Goal: Information Seeking & Learning: Learn about a topic

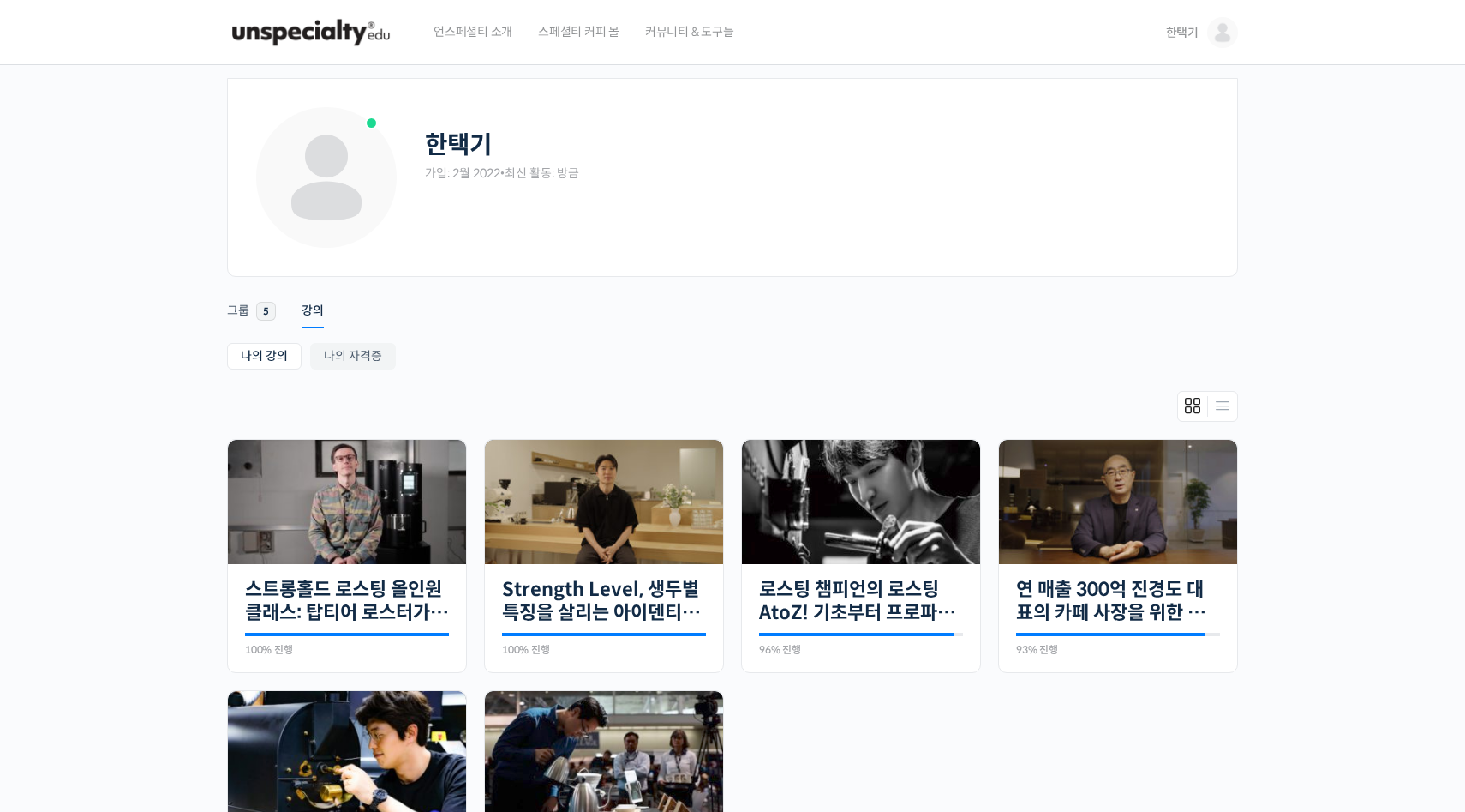
click at [270, 31] on img at bounding box center [312, 32] width 168 height 51
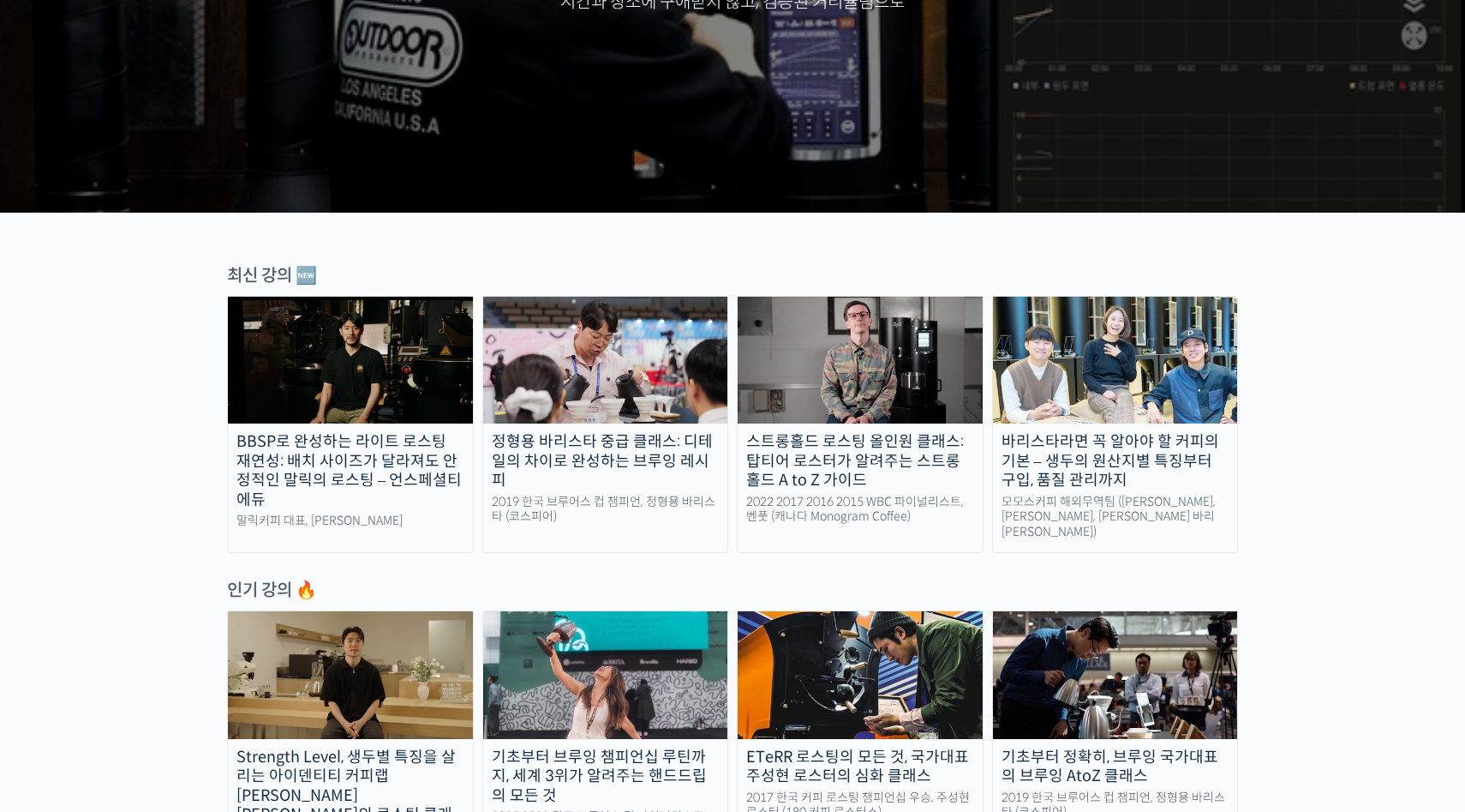
scroll to position [471, 0]
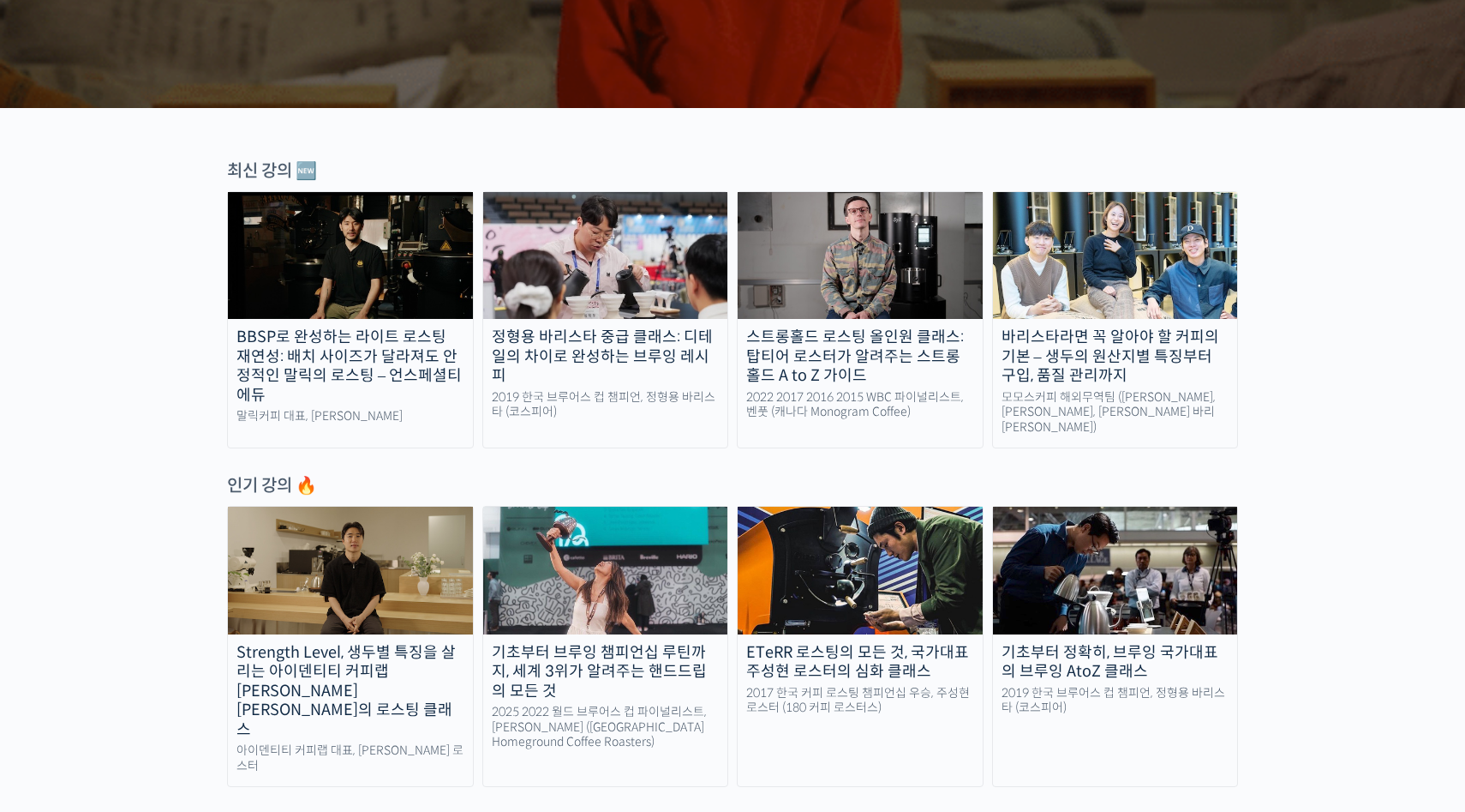
click at [616, 268] on img at bounding box center [606, 255] width 245 height 127
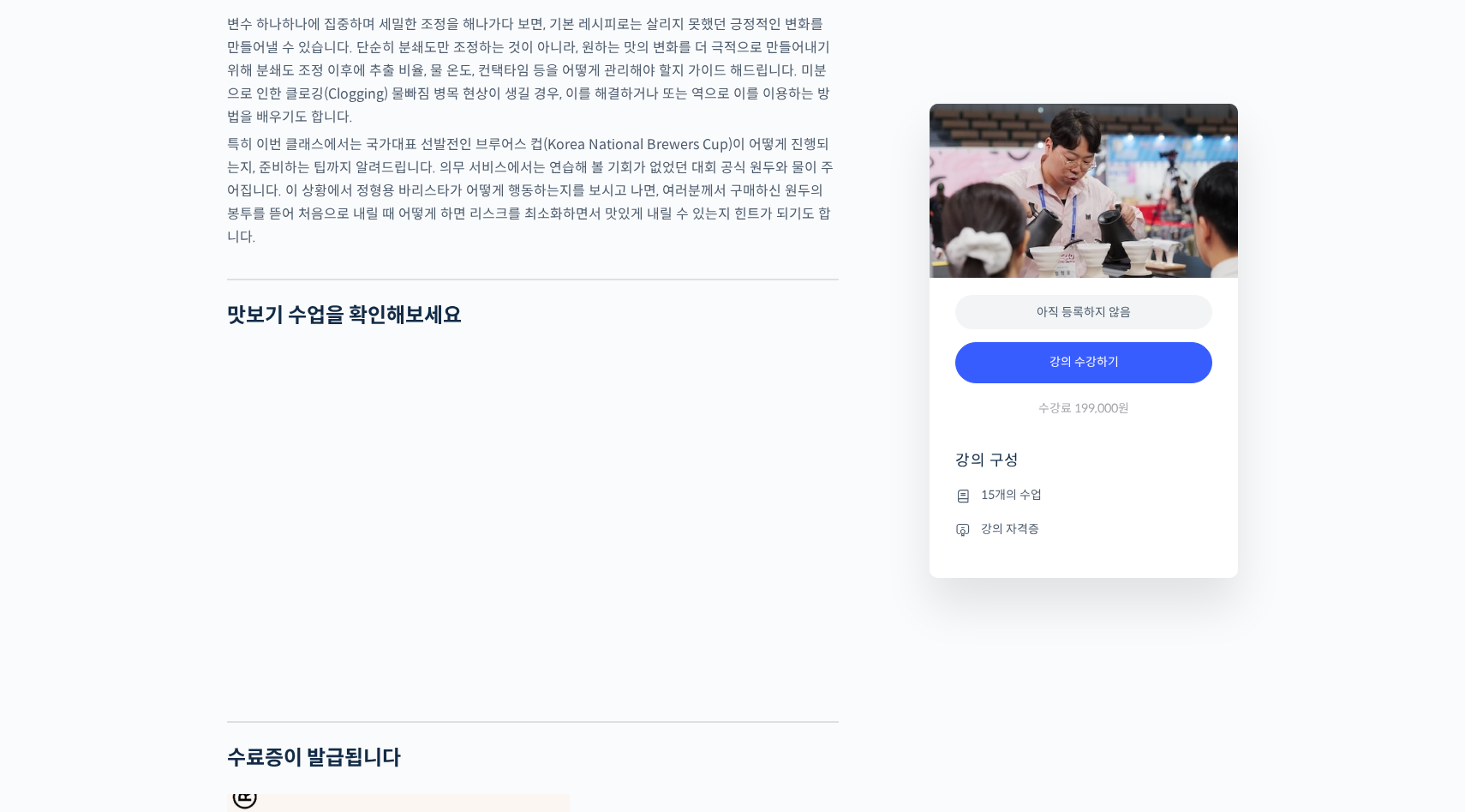
scroll to position [3230, 0]
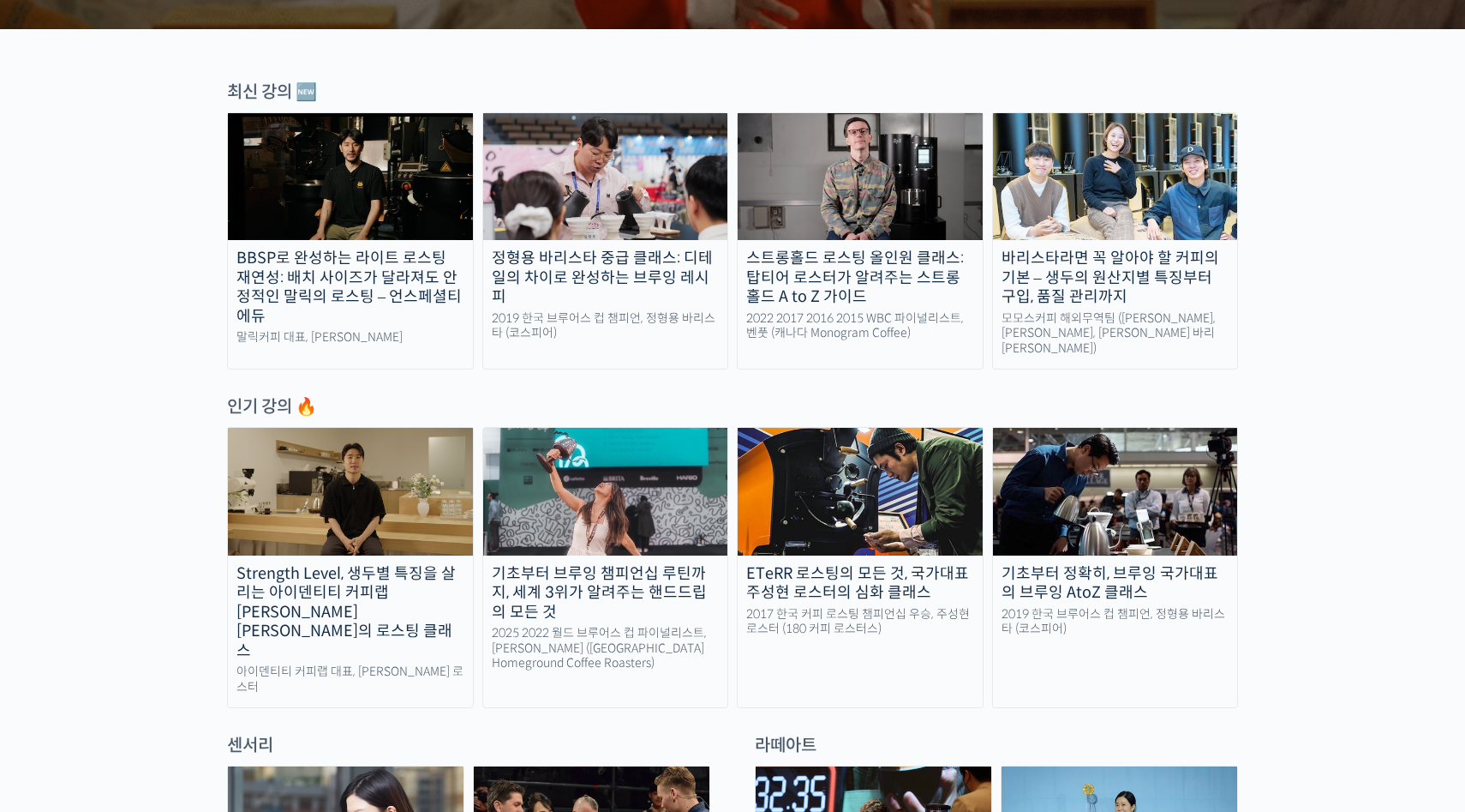
scroll to position [551, 0]
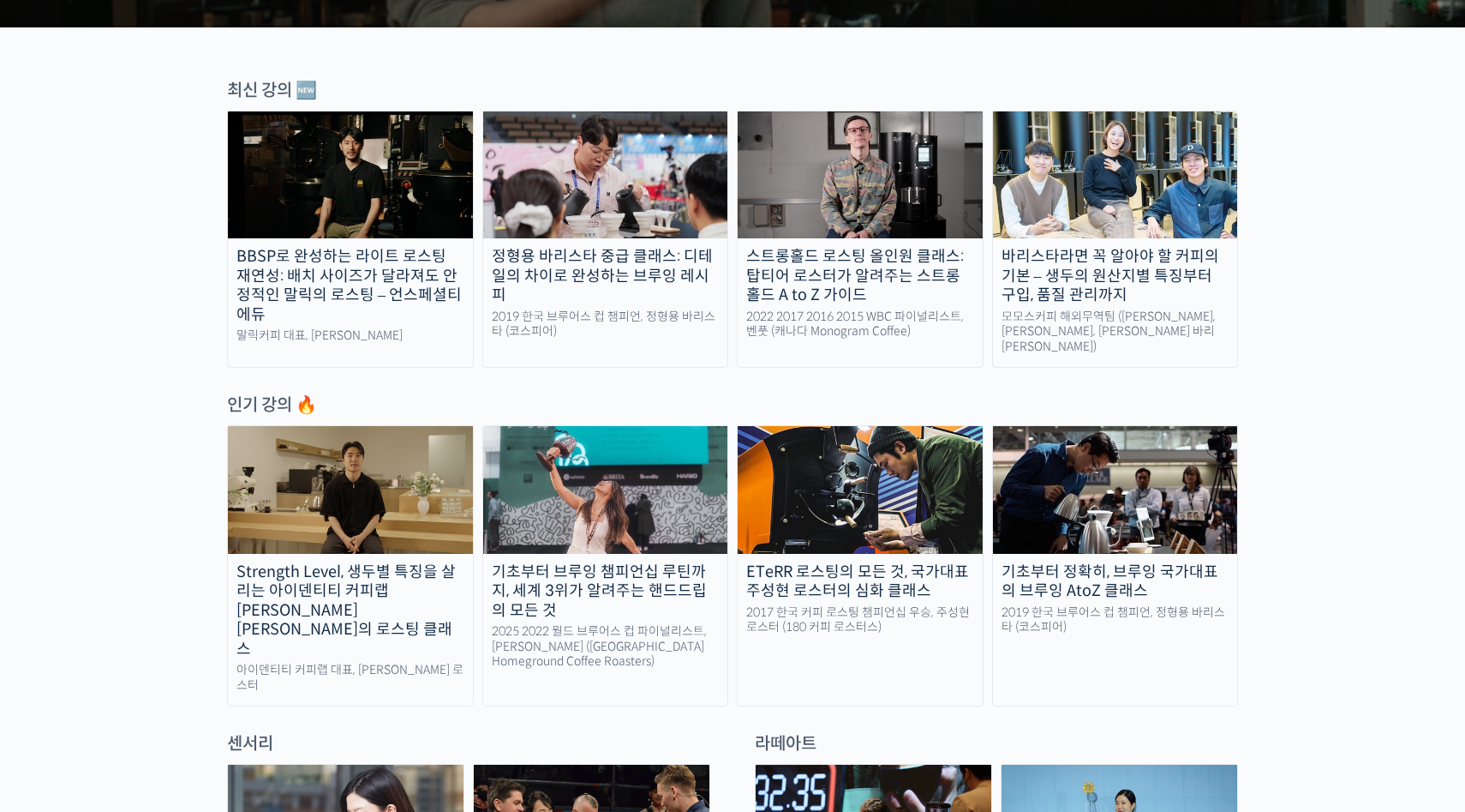
click at [602, 479] on img at bounding box center [606, 489] width 245 height 127
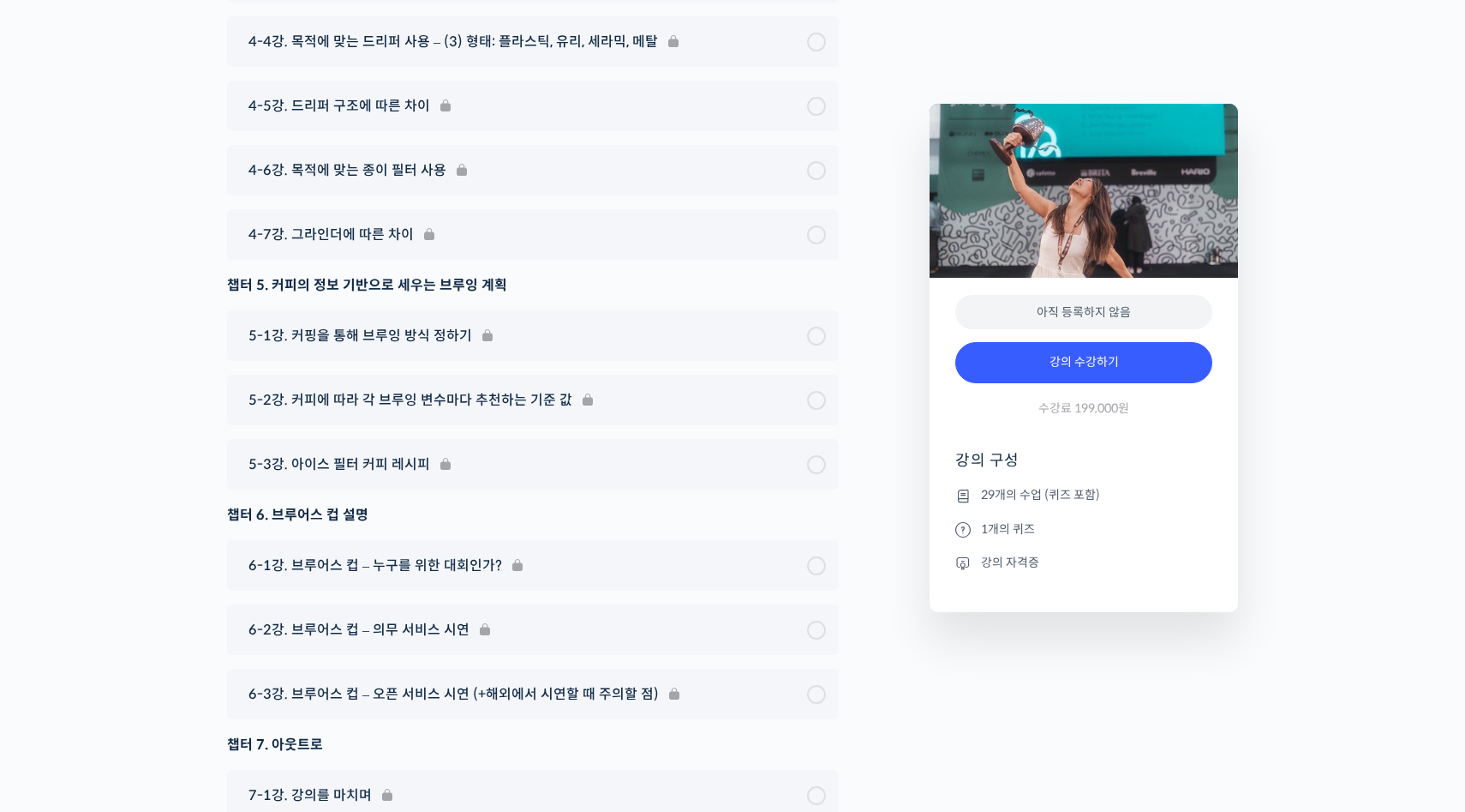
scroll to position [9940, 0]
